Goal: Find specific page/section: Find specific page/section

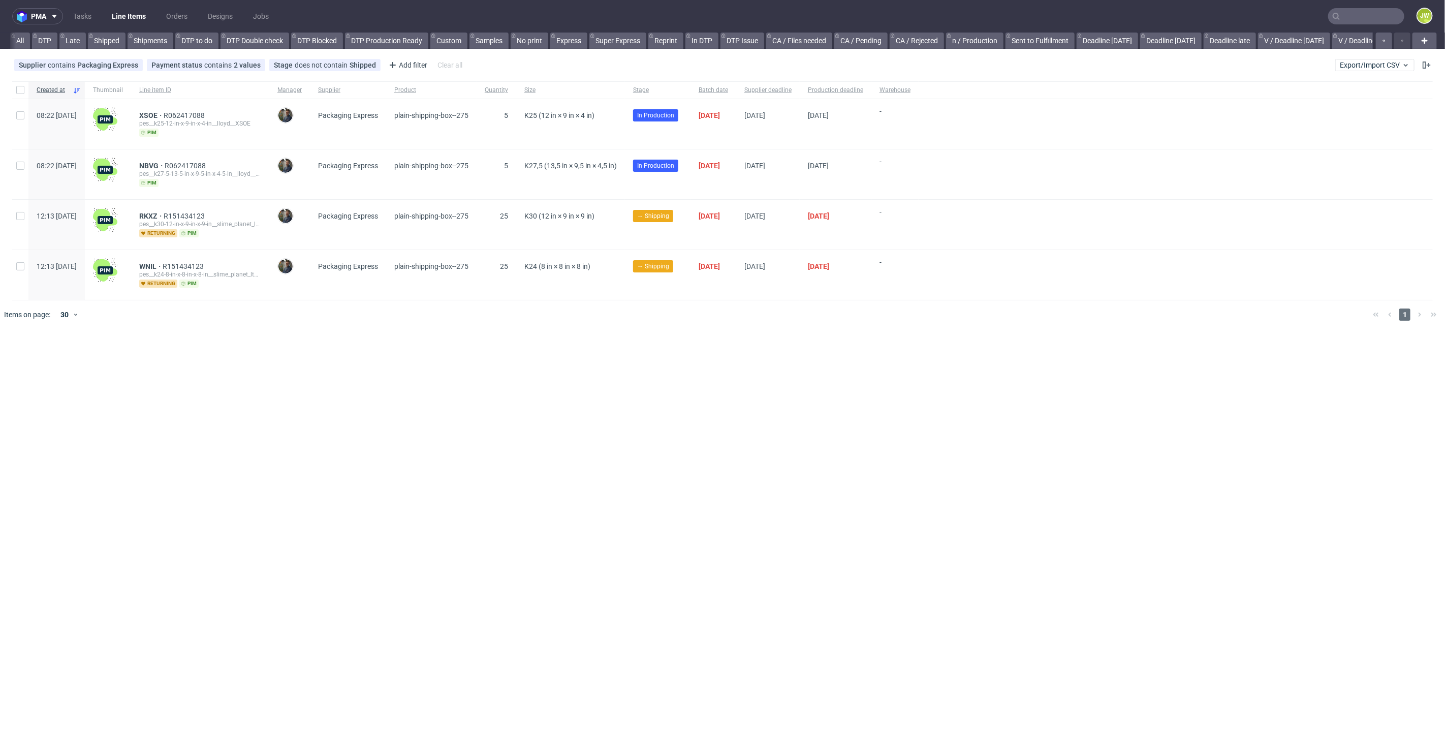
scroll to position [0, 2094]
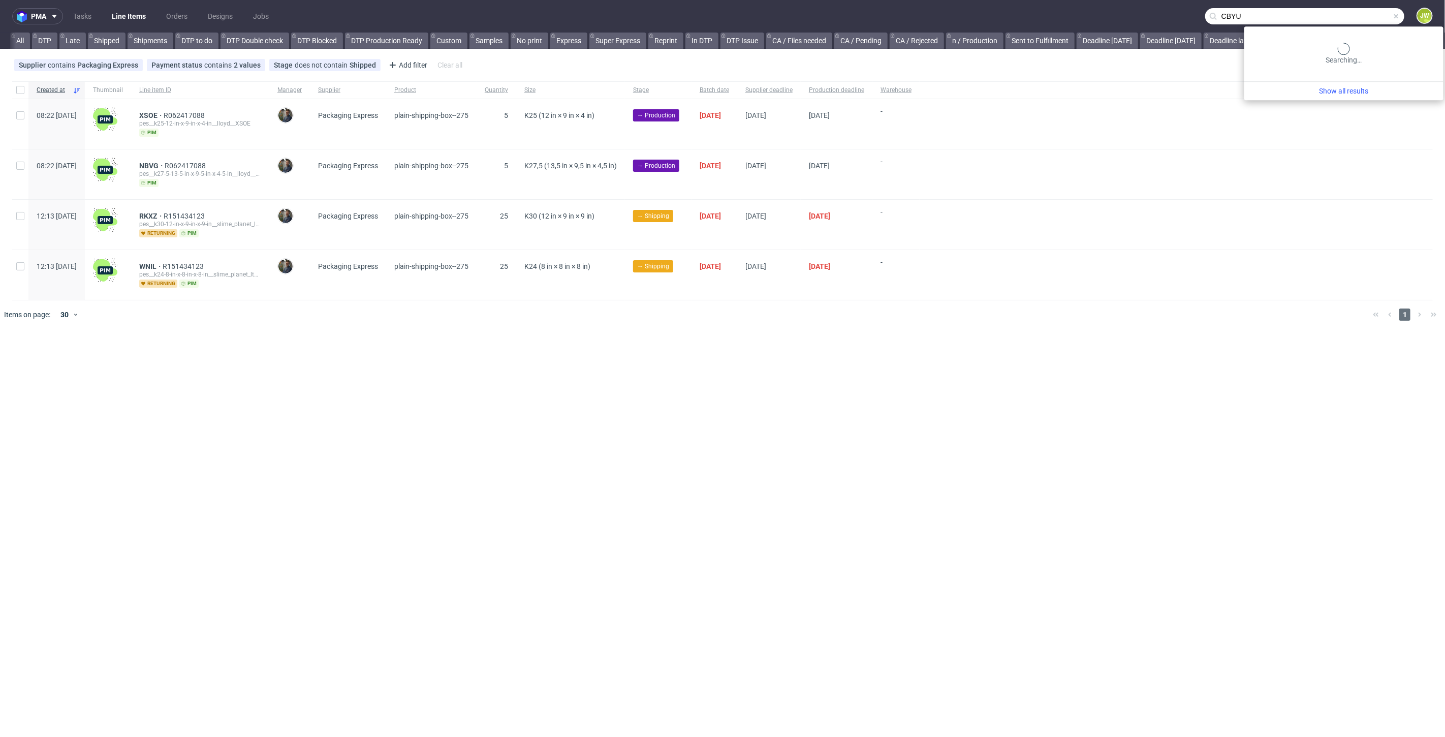
scroll to position [0, 2094]
type input "CBYU"
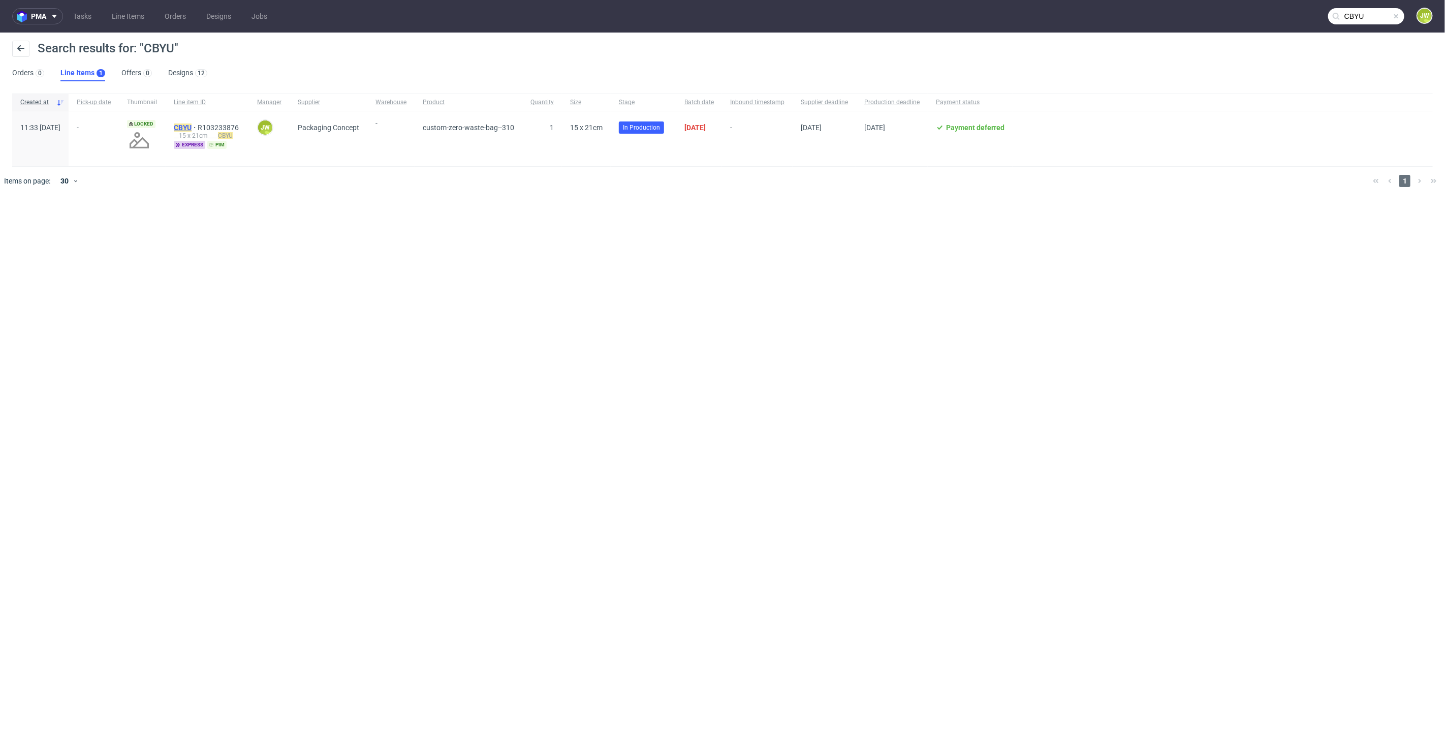
click at [192, 126] on mark "CBYU" at bounding box center [183, 127] width 18 height 8
